Goal: Find specific page/section: Find specific page/section

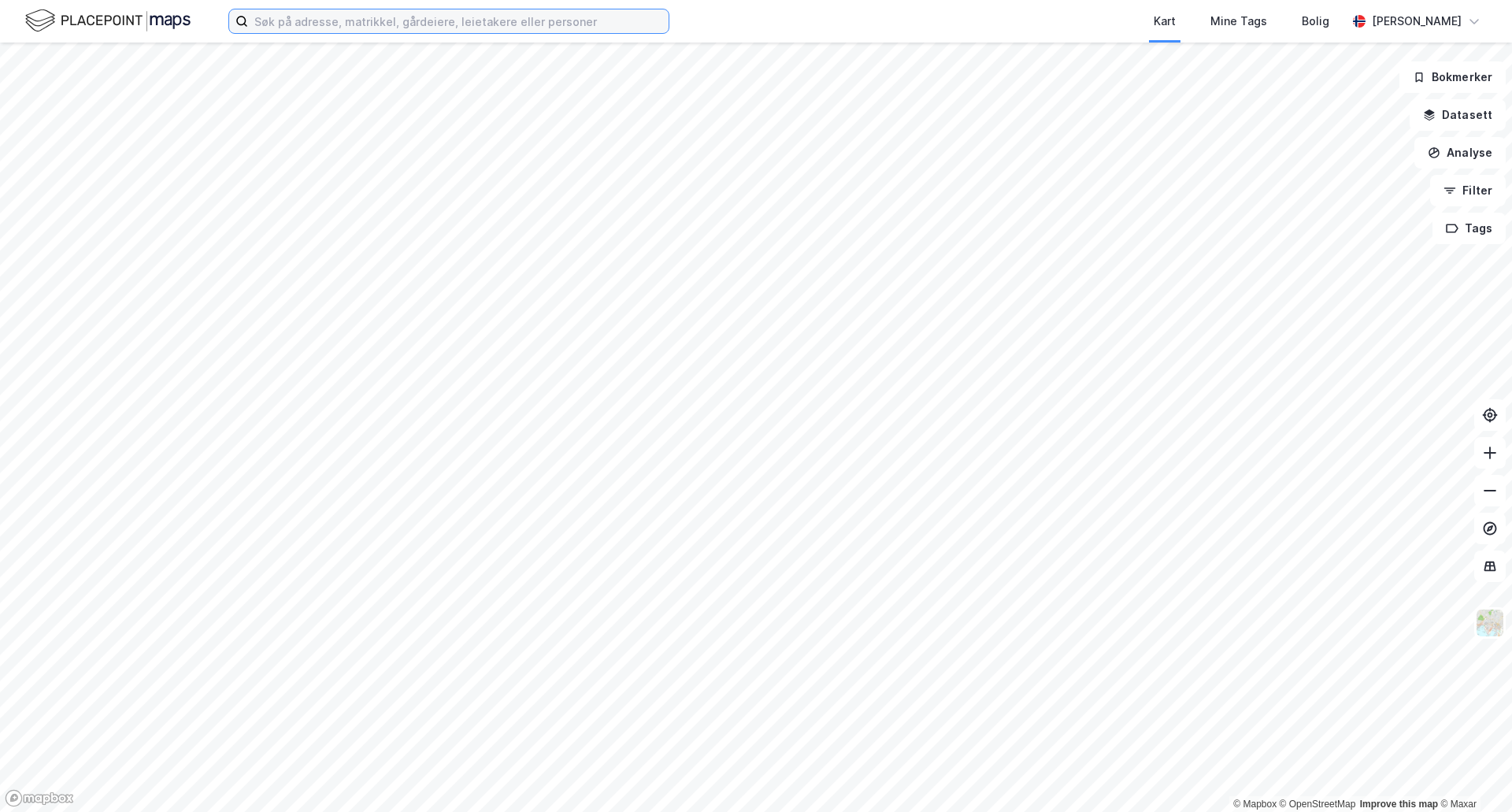
click at [336, 23] on input at bounding box center [458, 21] width 420 height 24
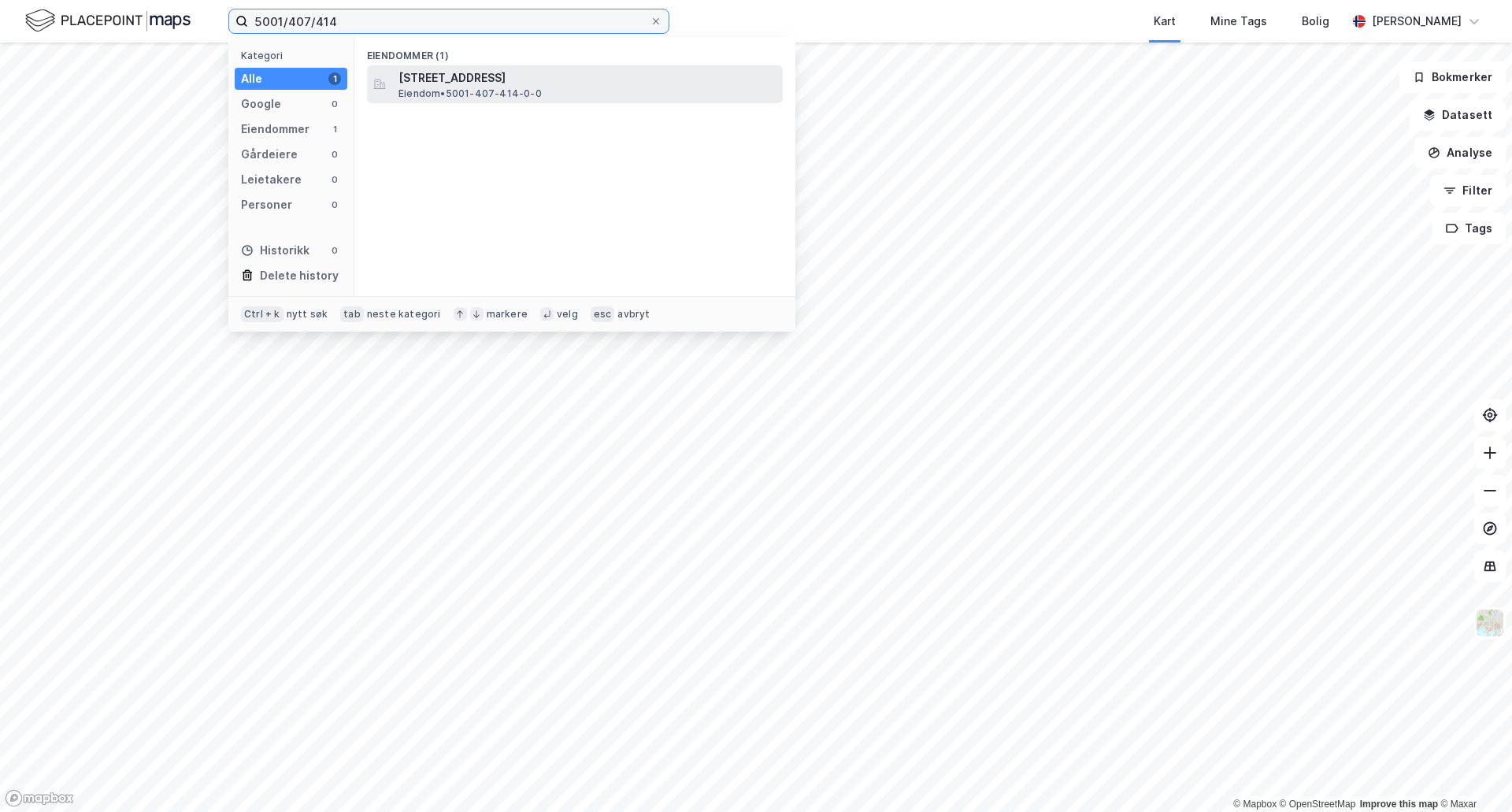
type input "5001/407/414"
click at [479, 80] on span "[STREET_ADDRESS]" at bounding box center [588, 78] width 378 height 19
